Goal: Transaction & Acquisition: Purchase product/service

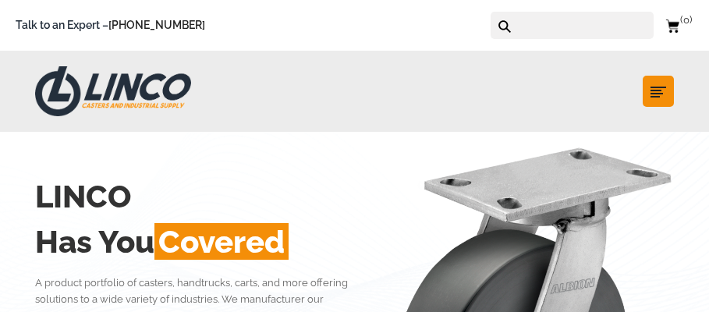
click at [537, 23] on form at bounding box center [572, 25] width 163 height 27
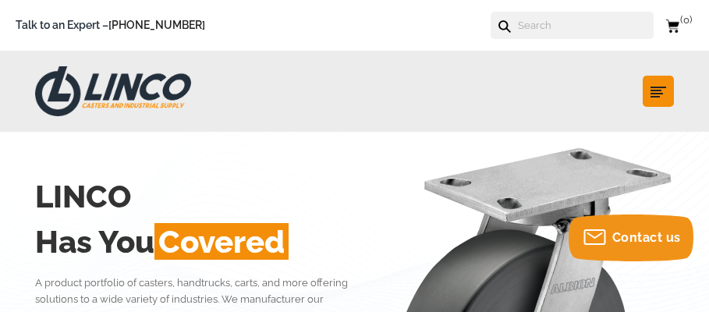
click at [583, 26] on input "text" at bounding box center [584, 25] width 137 height 27
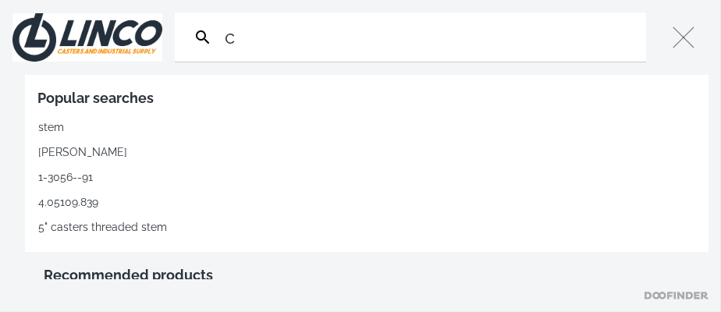
type input "c"
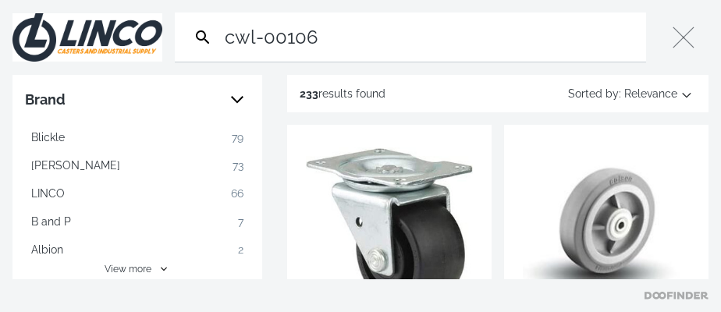
click at [583, 26] on input "cwl-00106" at bounding box center [430, 36] width 418 height 49
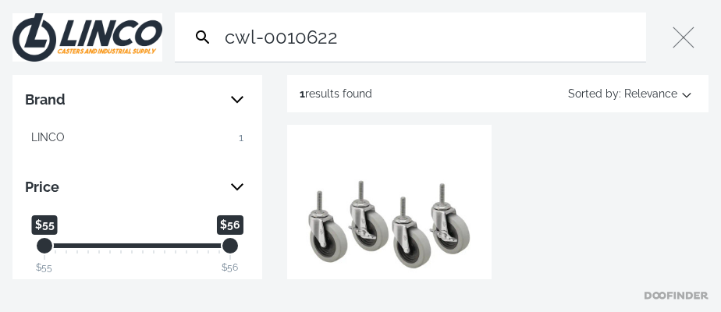
type input "cwl-0010622"
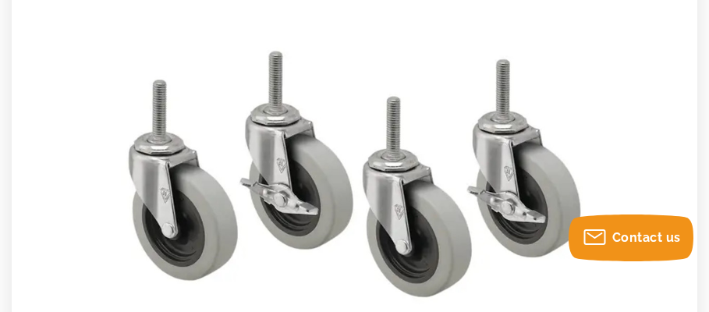
scroll to position [260, 0]
